Goal: Find specific page/section: Find specific page/section

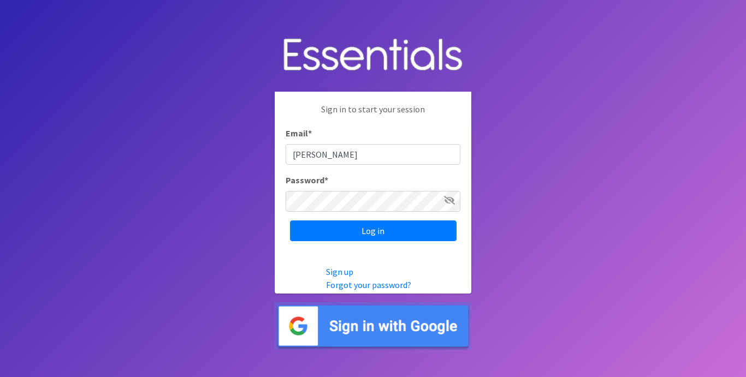
type input "[PERSON_NAME][EMAIL_ADDRESS][PERSON_NAME][DOMAIN_NAME]"
click at [290, 221] on input "Log in" at bounding box center [373, 231] width 167 height 21
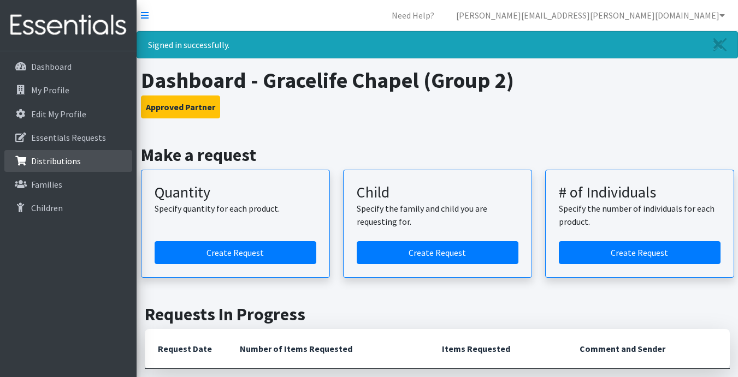
click at [53, 157] on p "Distributions" at bounding box center [56, 161] width 50 height 11
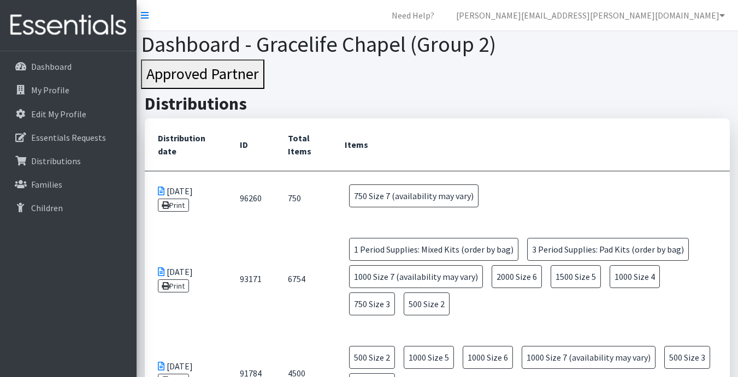
drag, startPoint x: 719, startPoint y: 203, endPoint x: 149, endPoint y: 129, distance: 575.3
